Goal: Task Accomplishment & Management: Use online tool/utility

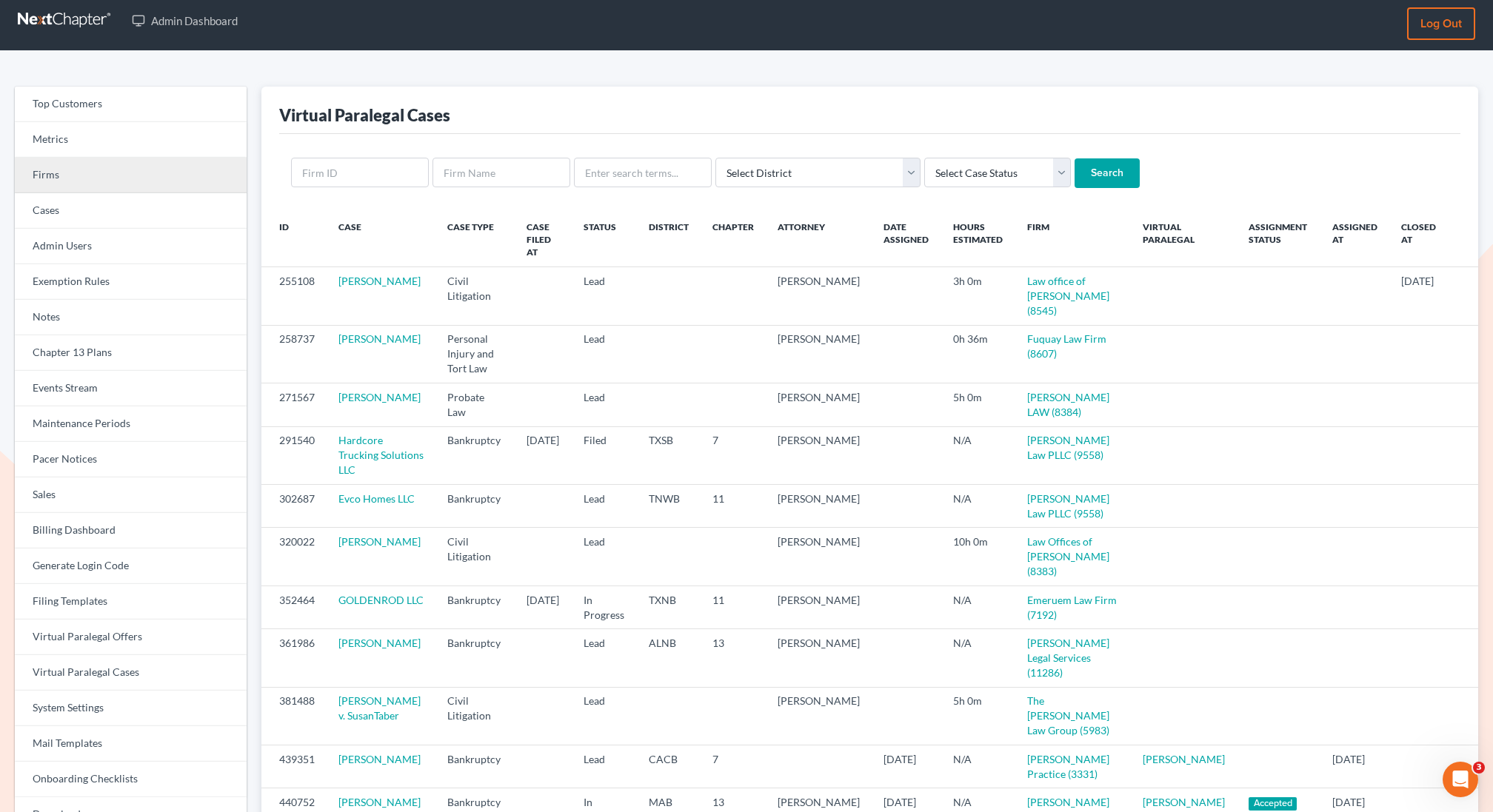
click at [166, 171] on link "Firms" at bounding box center [131, 176] width 232 height 36
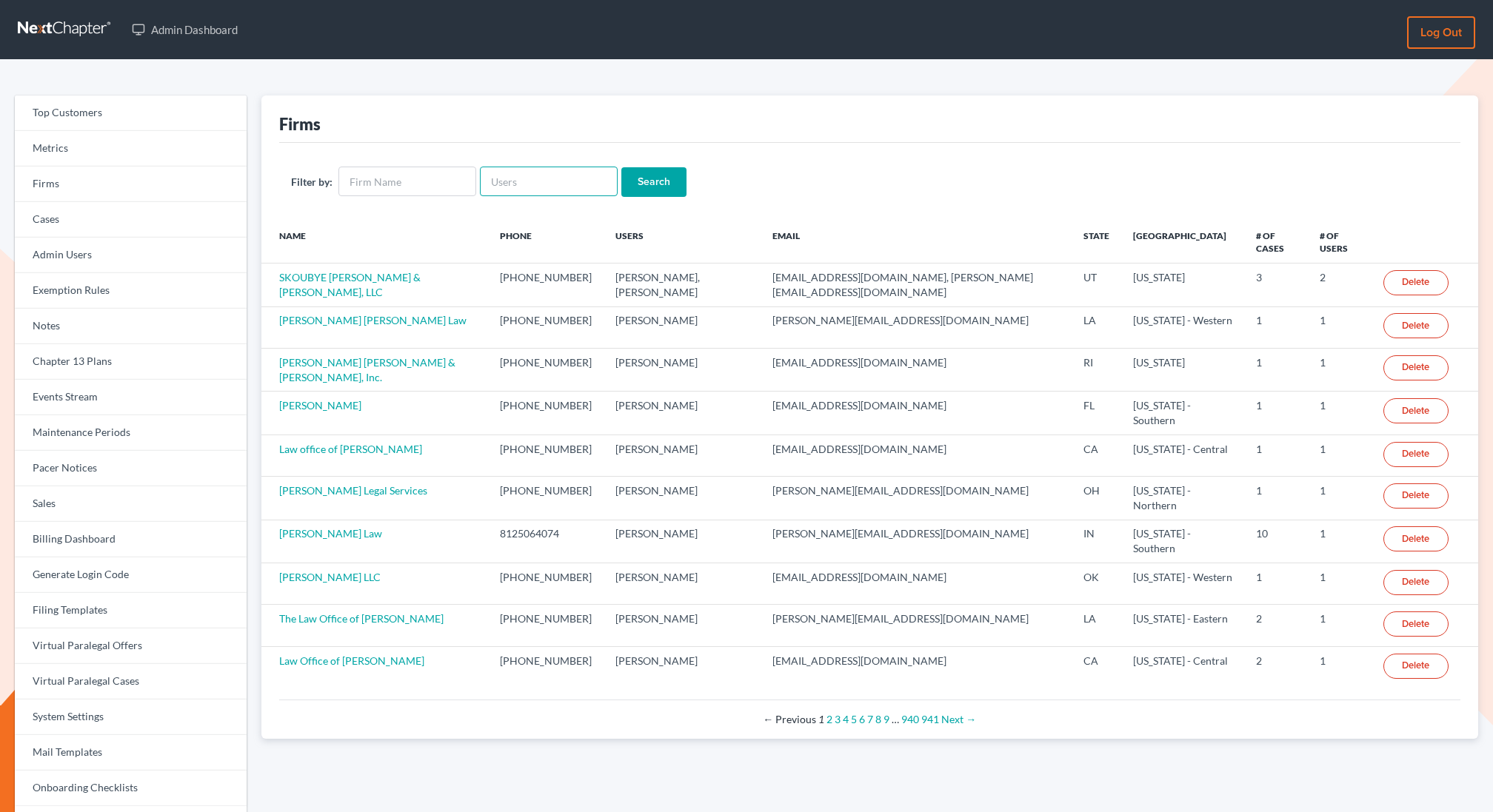
drag, startPoint x: 0, startPoint y: 0, endPoint x: 497, endPoint y: 170, distance: 525.3
click at [497, 170] on input "text" at bounding box center [548, 181] width 137 height 30
paste input "Ronald Hampton"
drag, startPoint x: 523, startPoint y: 182, endPoint x: 438, endPoint y: 181, distance: 85.0
click at [438, 181] on form "Filter by: Ronald Hampton Search" at bounding box center [869, 181] width 1157 height 30
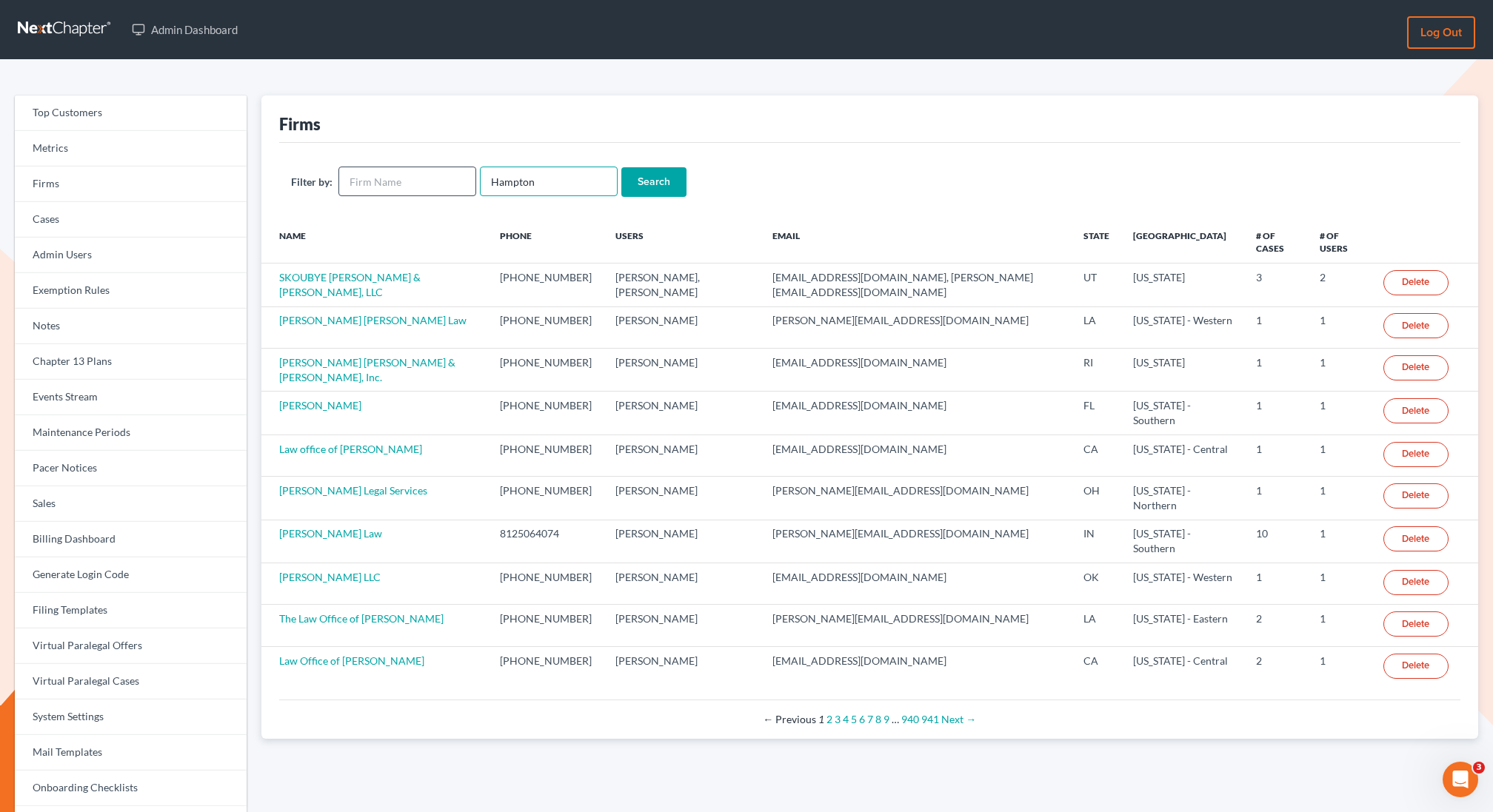
type input "Hampton"
click at [622, 167] on input "Search" at bounding box center [654, 182] width 65 height 30
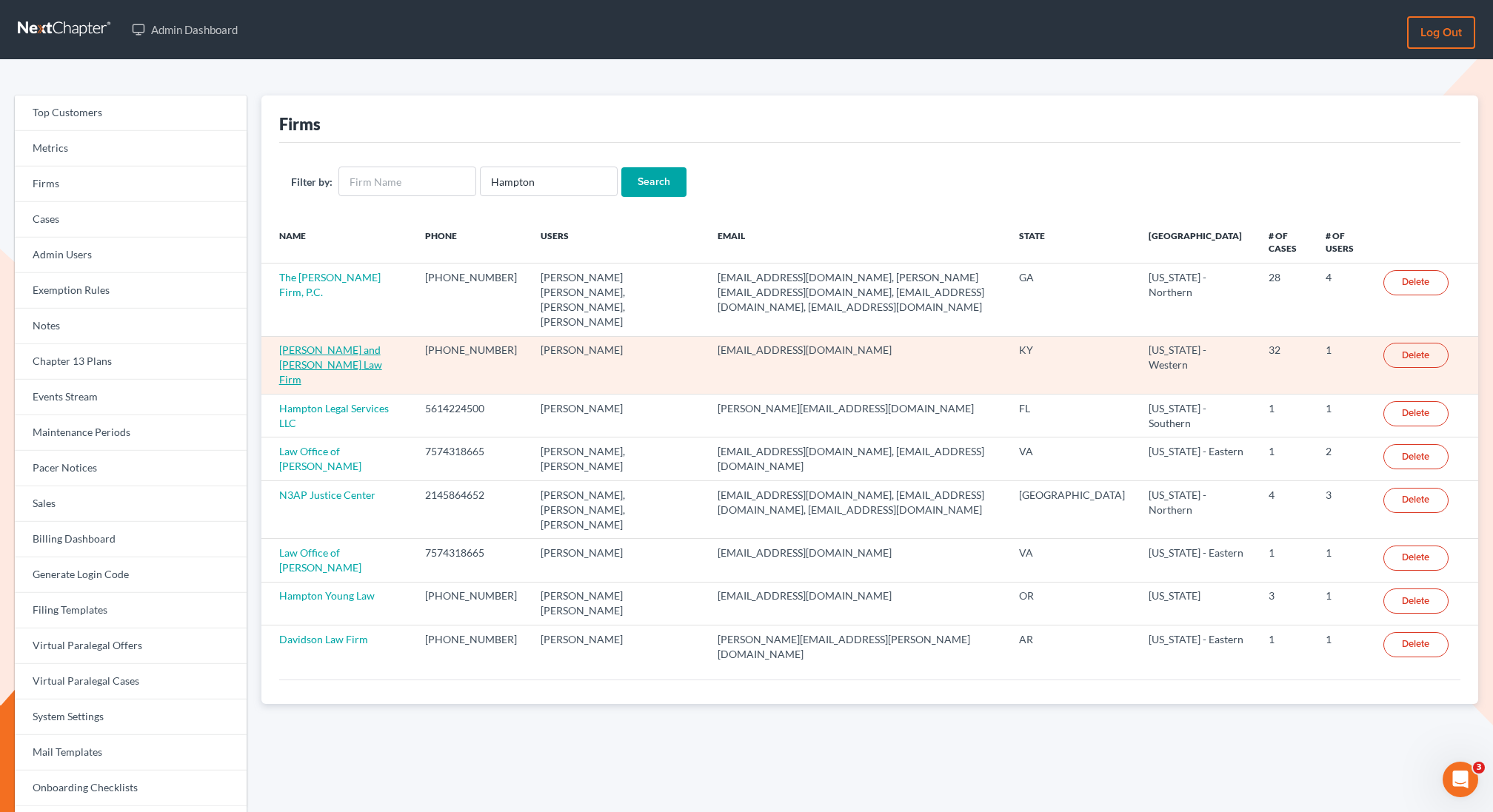
click at [337, 344] on link "Gillenwater and Hampton Law Firm" at bounding box center [331, 364] width 103 height 42
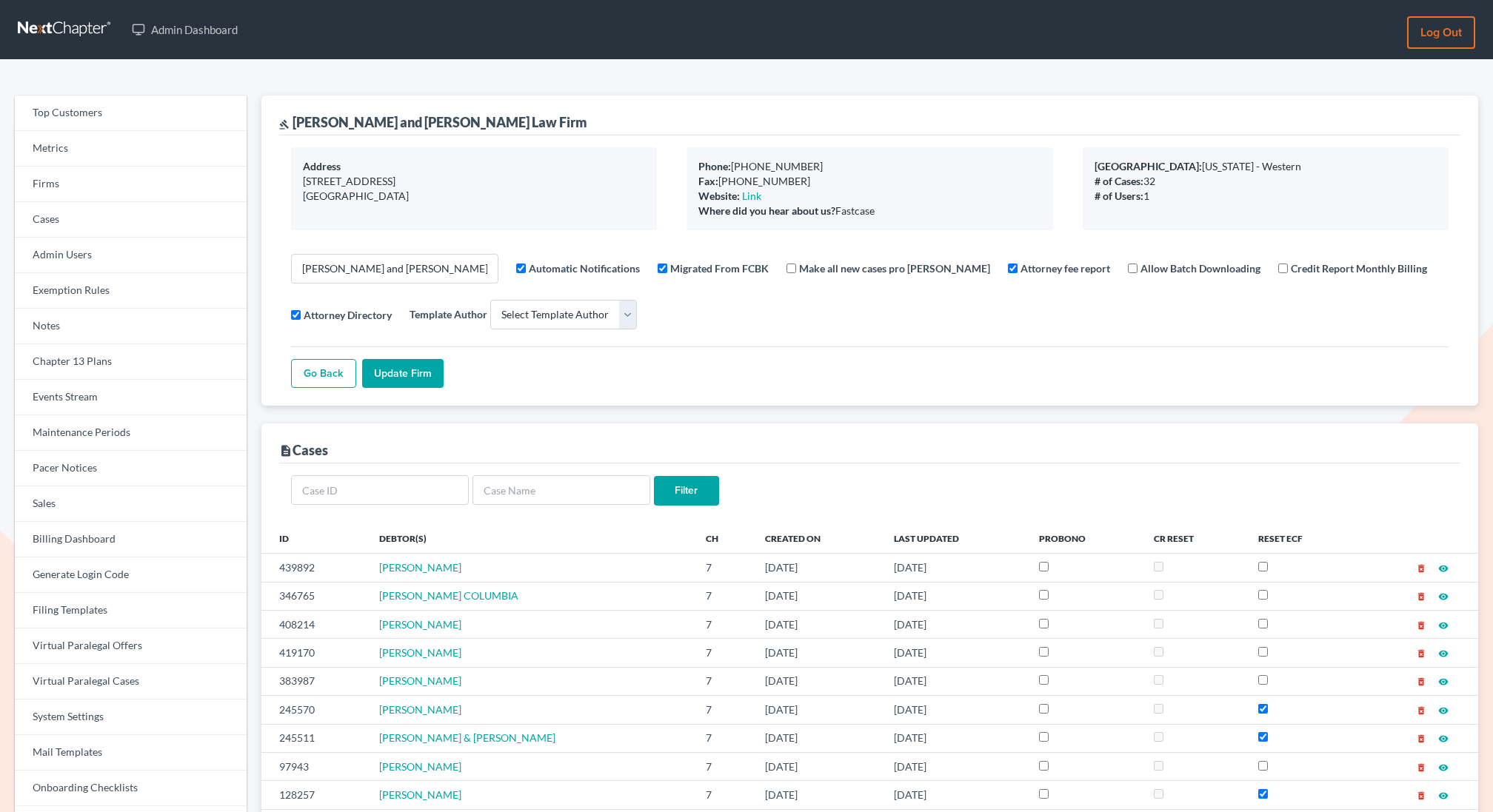
select select
click at [77, 405] on link "Events Stream" at bounding box center [131, 397] width 232 height 36
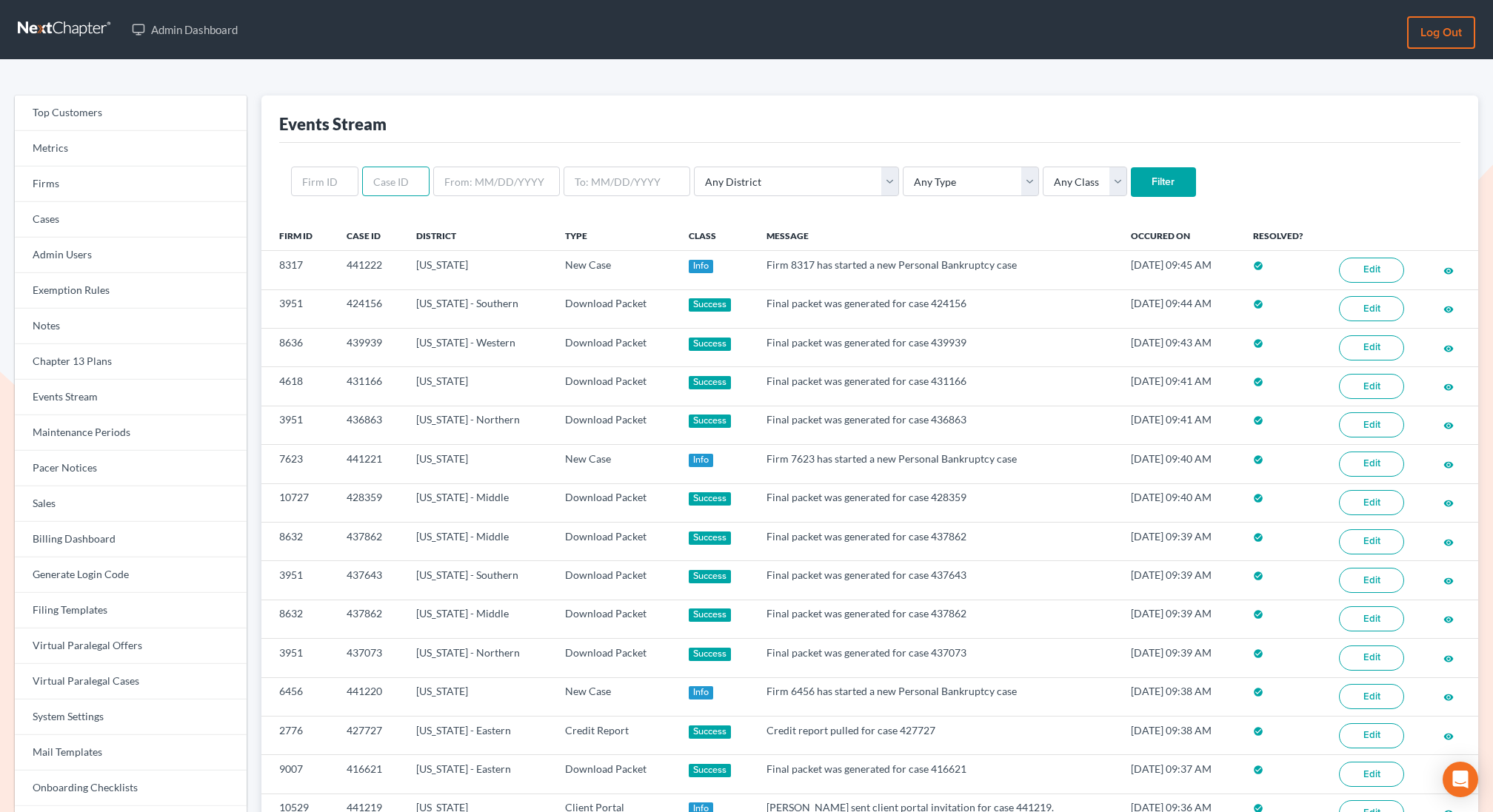
click at [402, 179] on input "text" at bounding box center [395, 181] width 67 height 30
paste input "4960"
type input "4960"
click at [1131, 167] on input "Filter" at bounding box center [1164, 182] width 65 height 30
click at [327, 176] on input "text" at bounding box center [324, 181] width 67 height 30
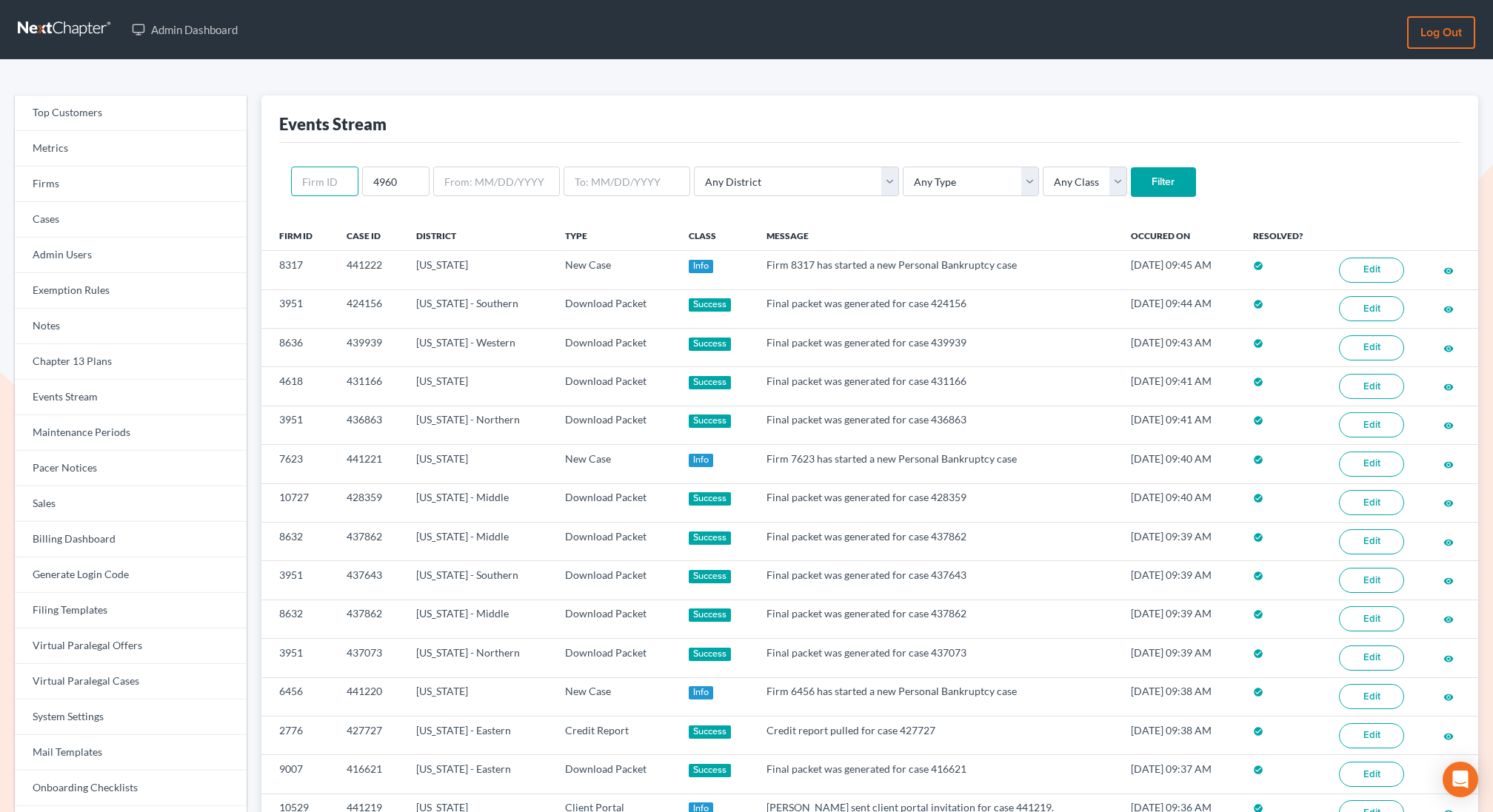
paste input "4960"
type input "4960"
click at [399, 189] on input "4960" at bounding box center [395, 181] width 67 height 30
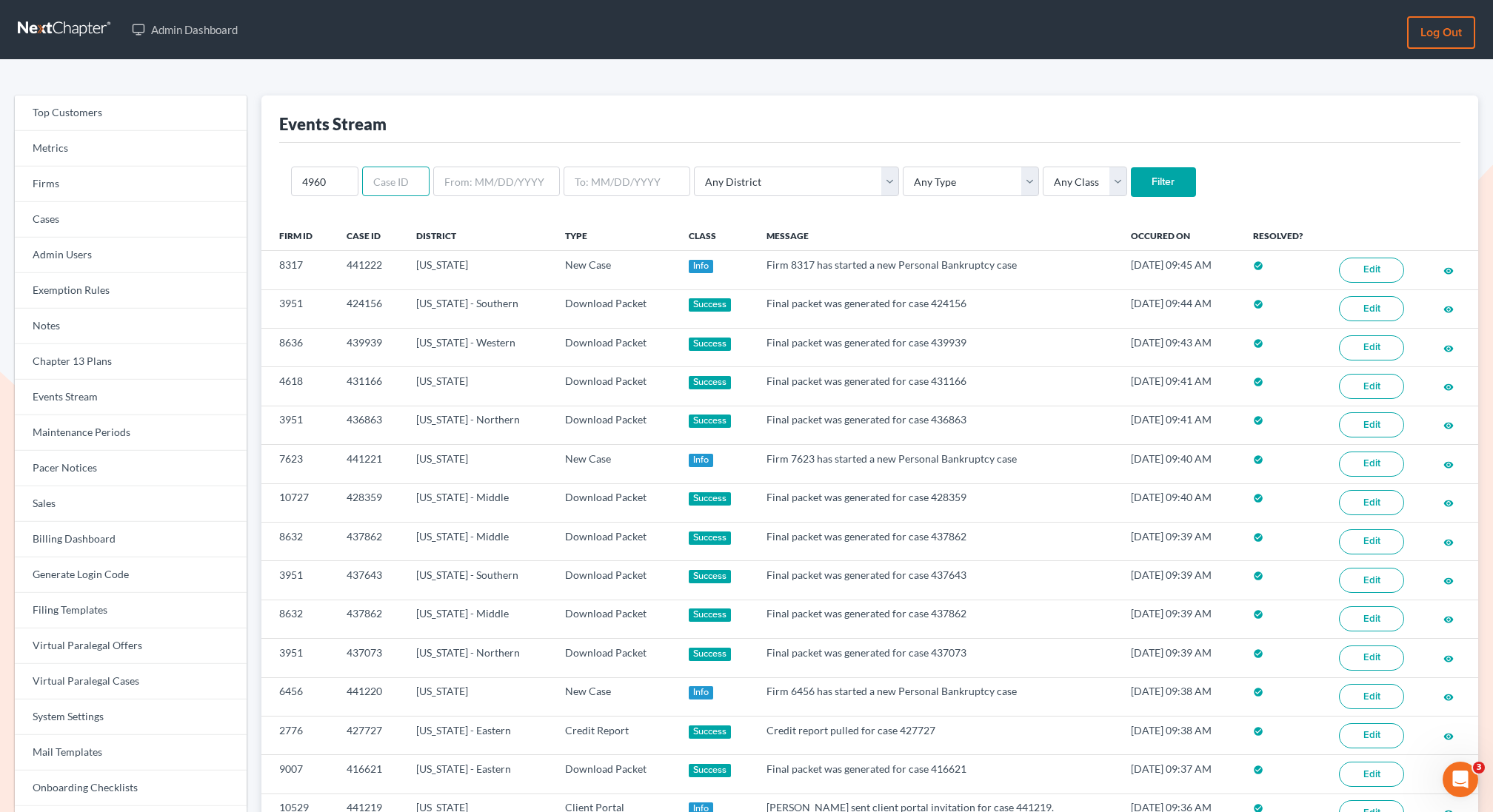
click at [1131, 167] on input "Filter" at bounding box center [1164, 182] width 65 height 30
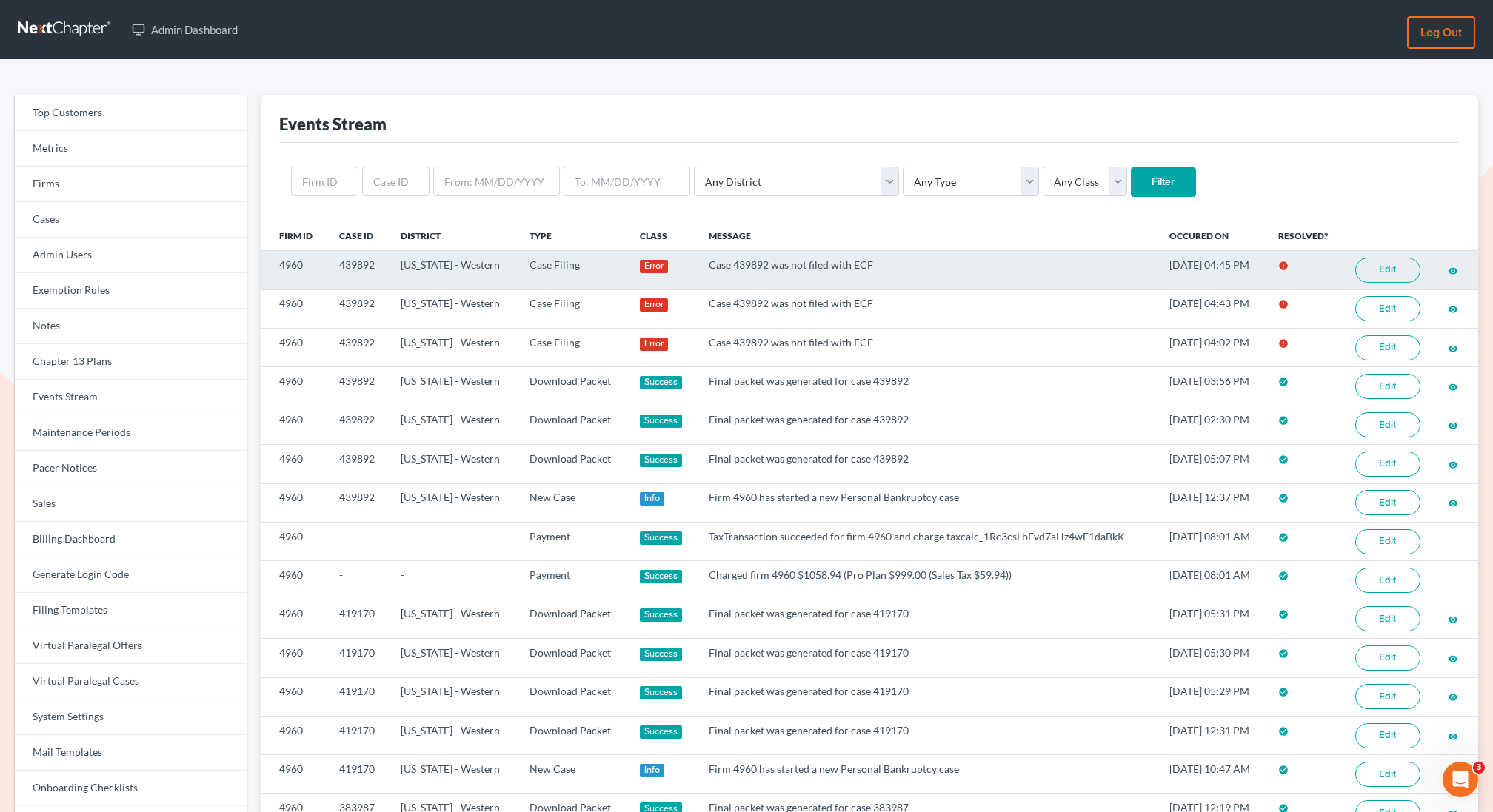
click at [1384, 269] on link "Edit" at bounding box center [1388, 270] width 65 height 25
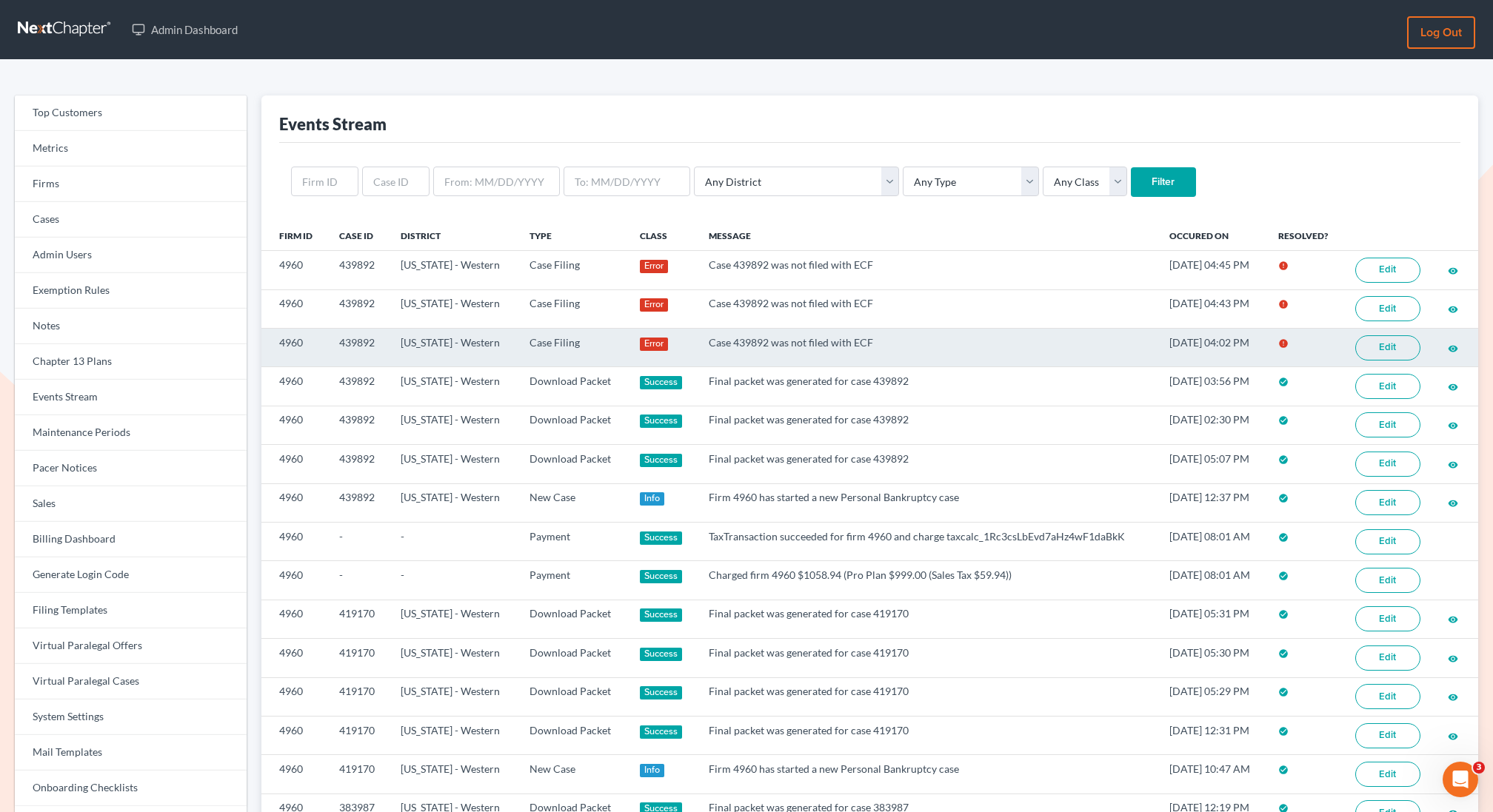
click at [1392, 348] on link "Edit" at bounding box center [1388, 348] width 65 height 25
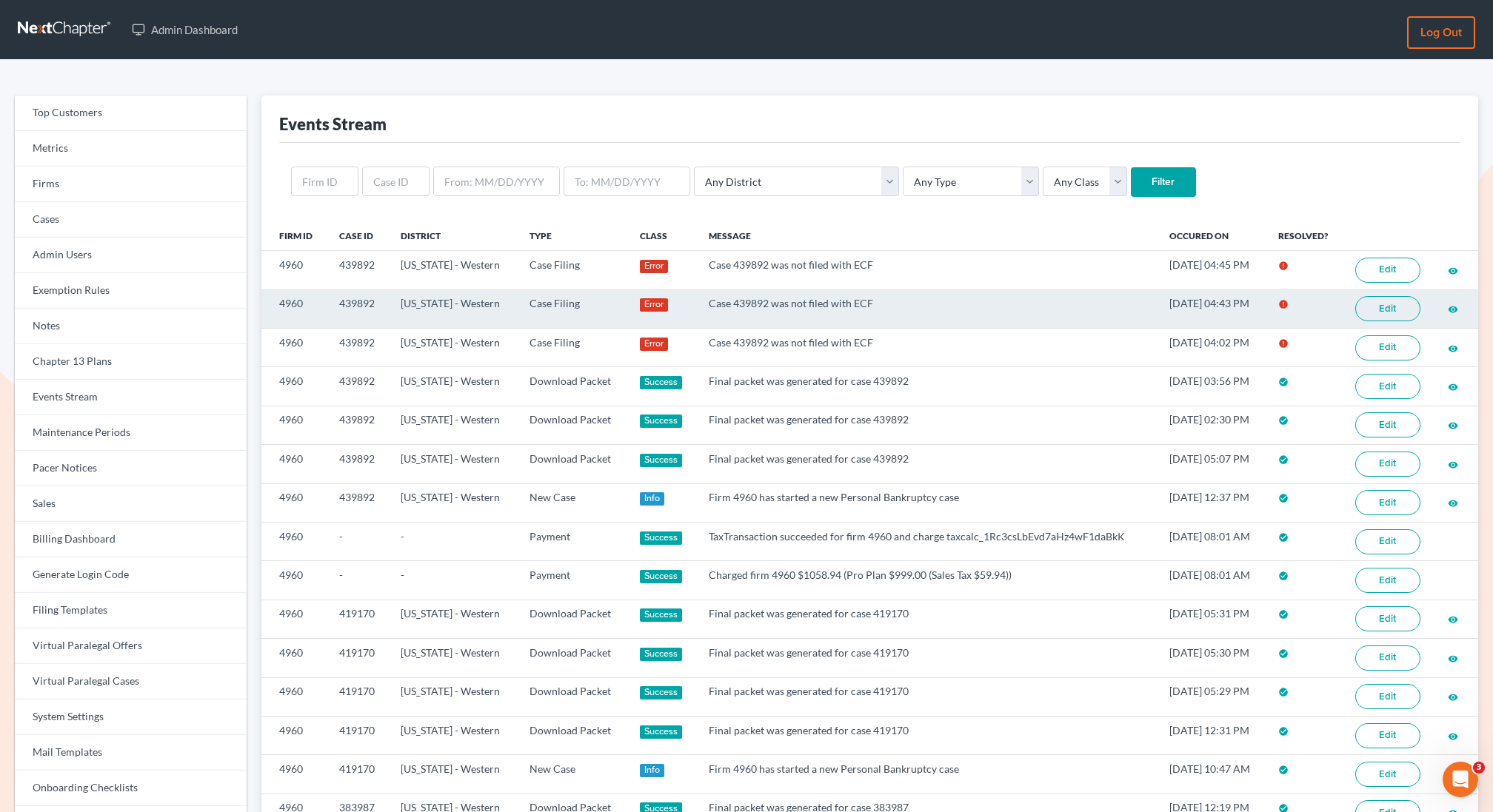
click at [1378, 296] on link "Edit" at bounding box center [1388, 308] width 65 height 25
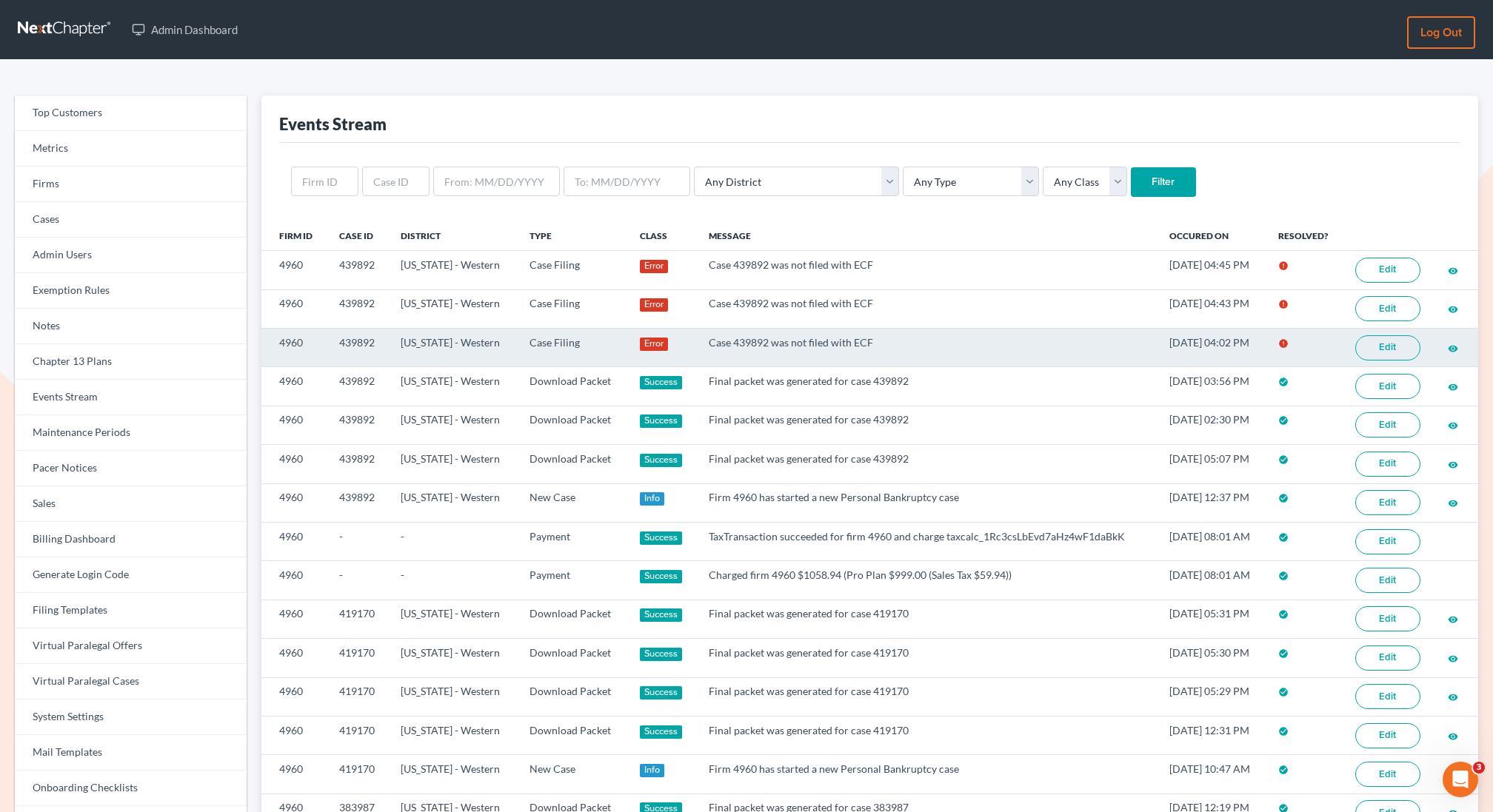
click at [1394, 344] on link "Edit" at bounding box center [1388, 348] width 65 height 25
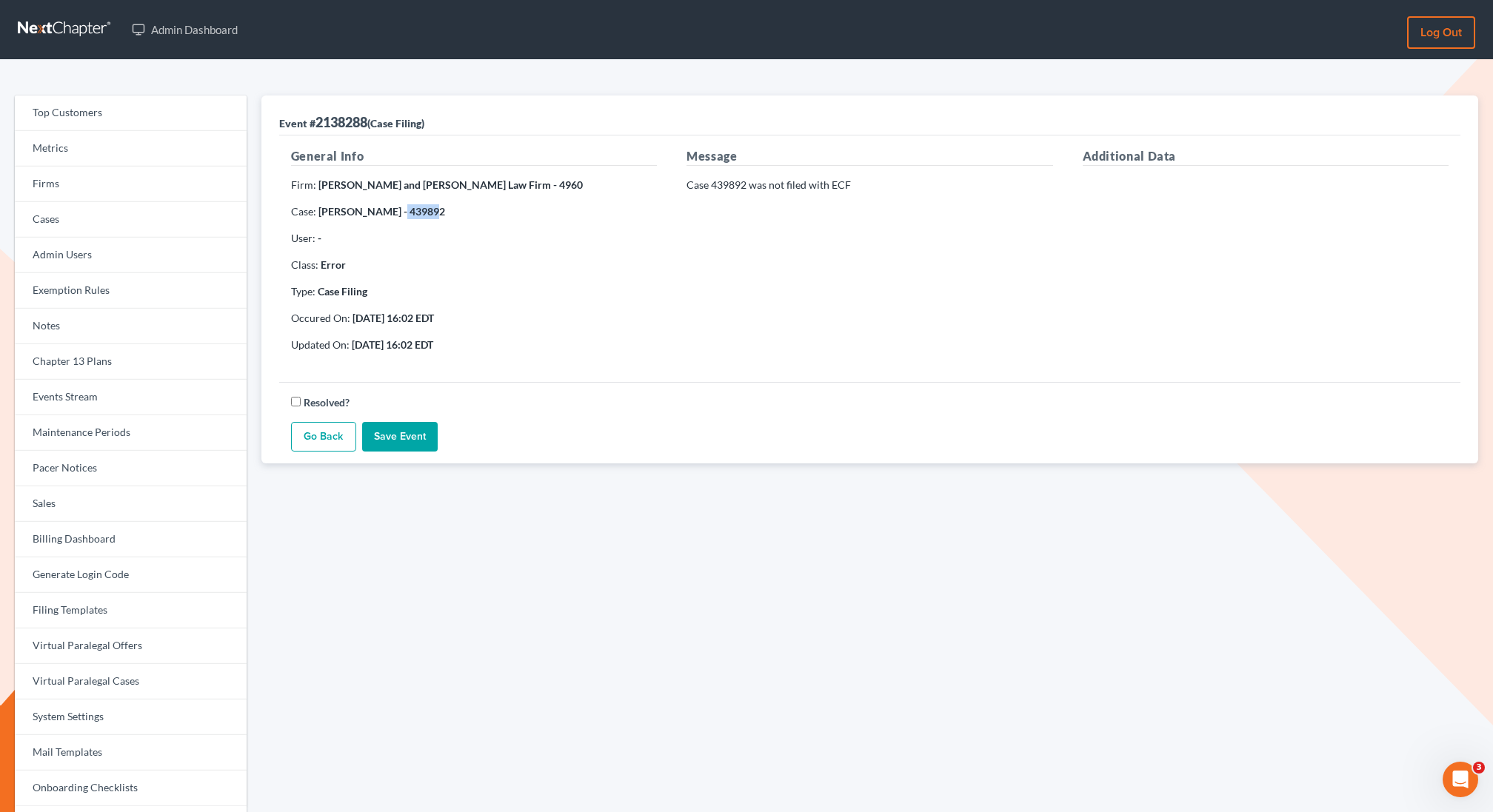
copy strong "439892"
drag, startPoint x: 440, startPoint y: 207, endPoint x: 405, endPoint y: 207, distance: 35.0
click at [405, 207] on p "Case: [PERSON_NAME] - 439892" at bounding box center [473, 212] width 366 height 15
